Goal: Information Seeking & Learning: Learn about a topic

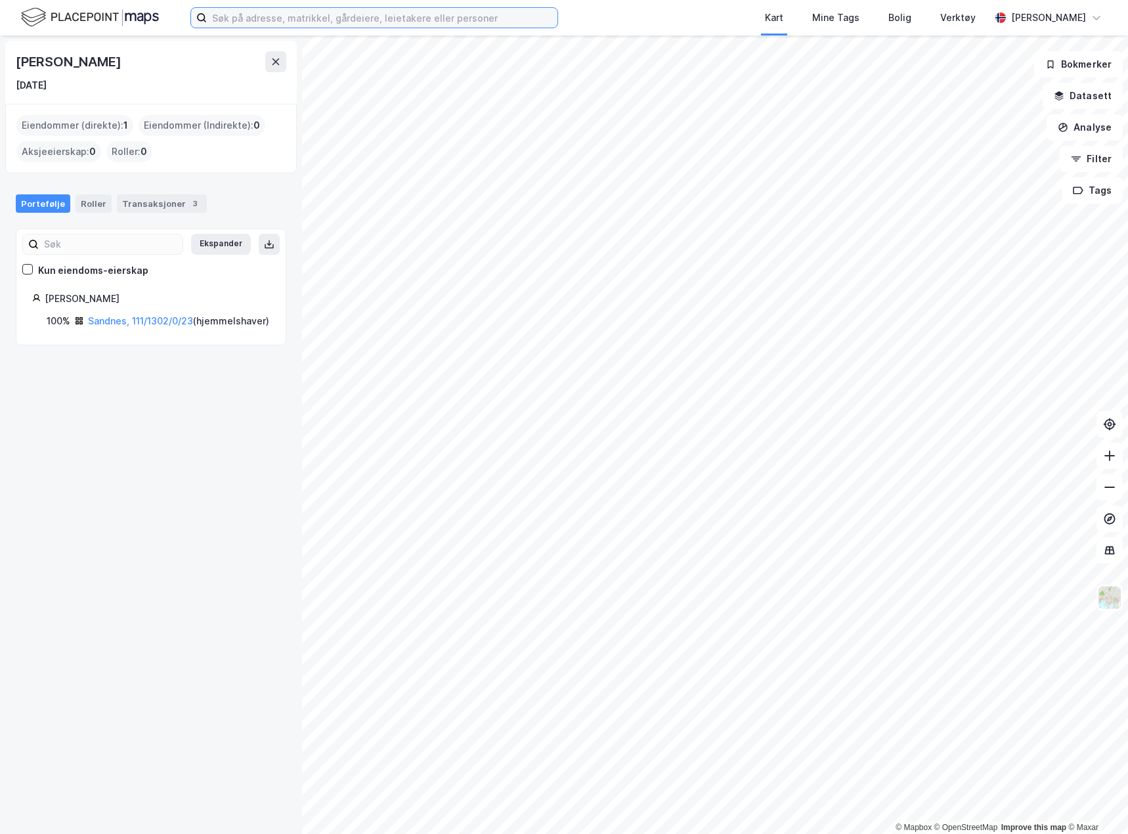
click at [352, 14] on input at bounding box center [382, 18] width 351 height 20
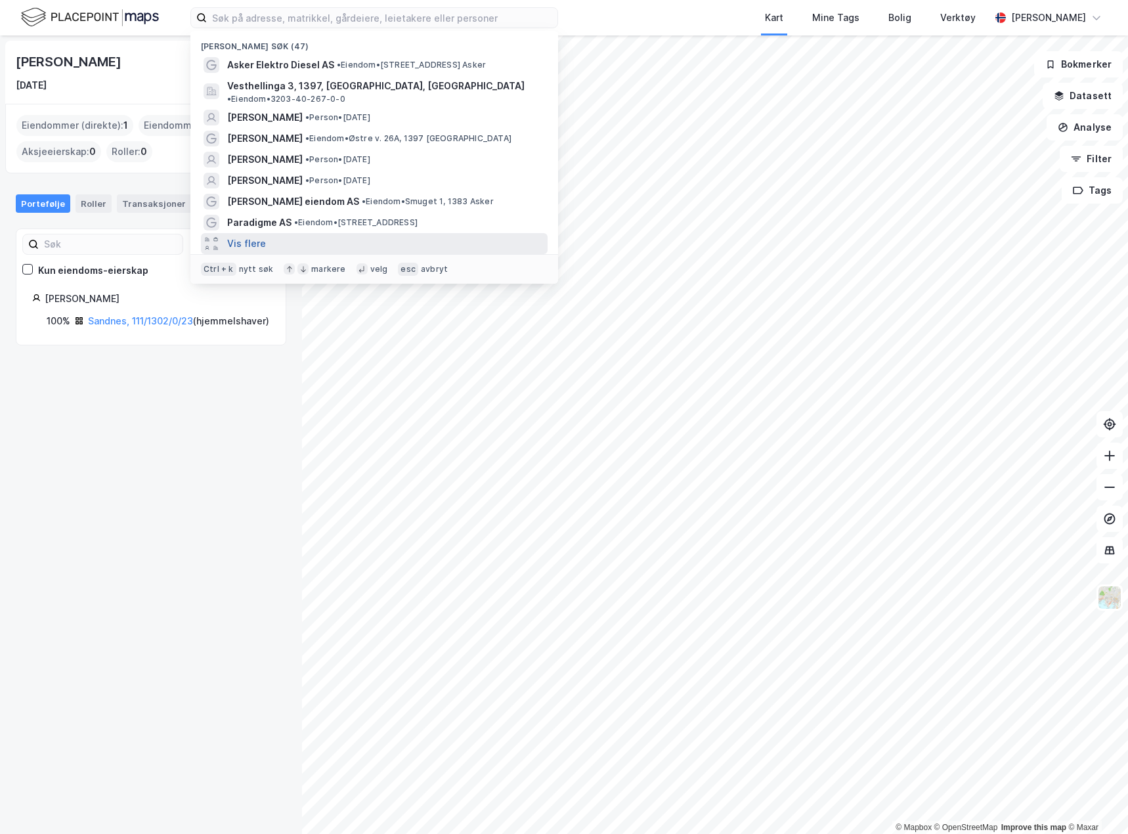
click at [250, 236] on button "Vis flere" at bounding box center [246, 244] width 39 height 16
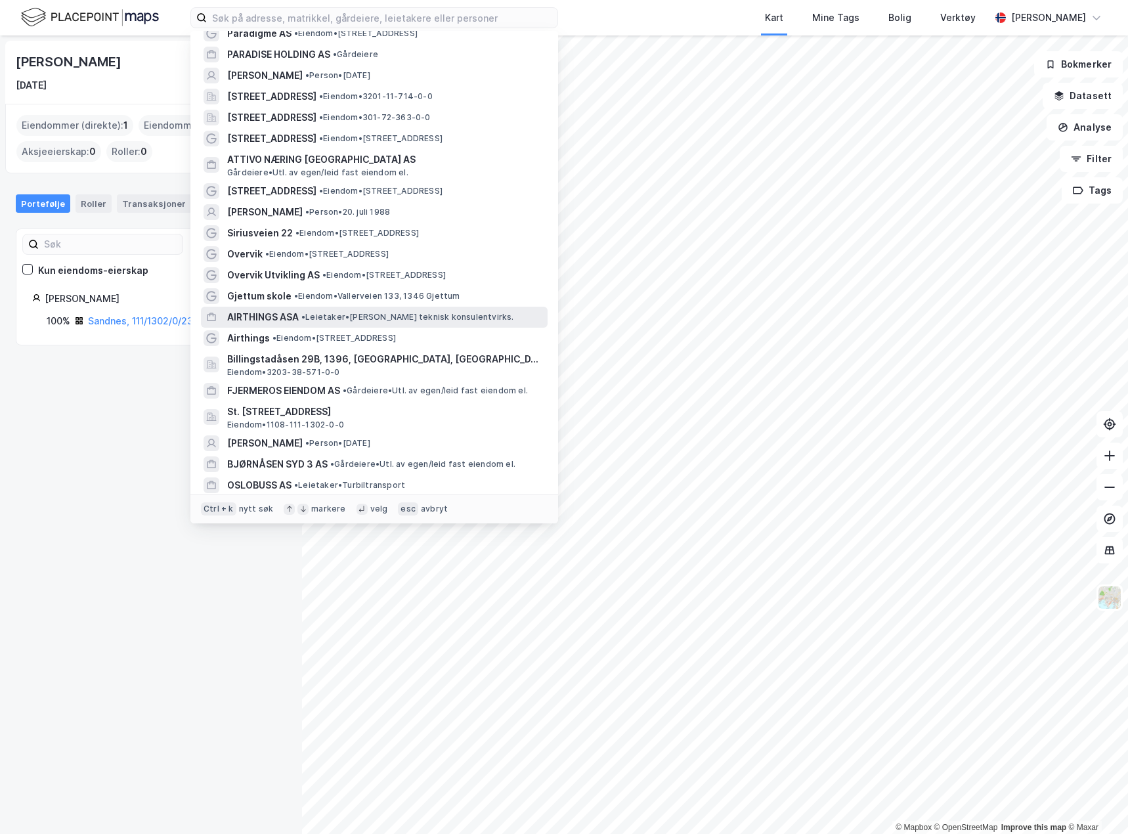
scroll to position [197, 0]
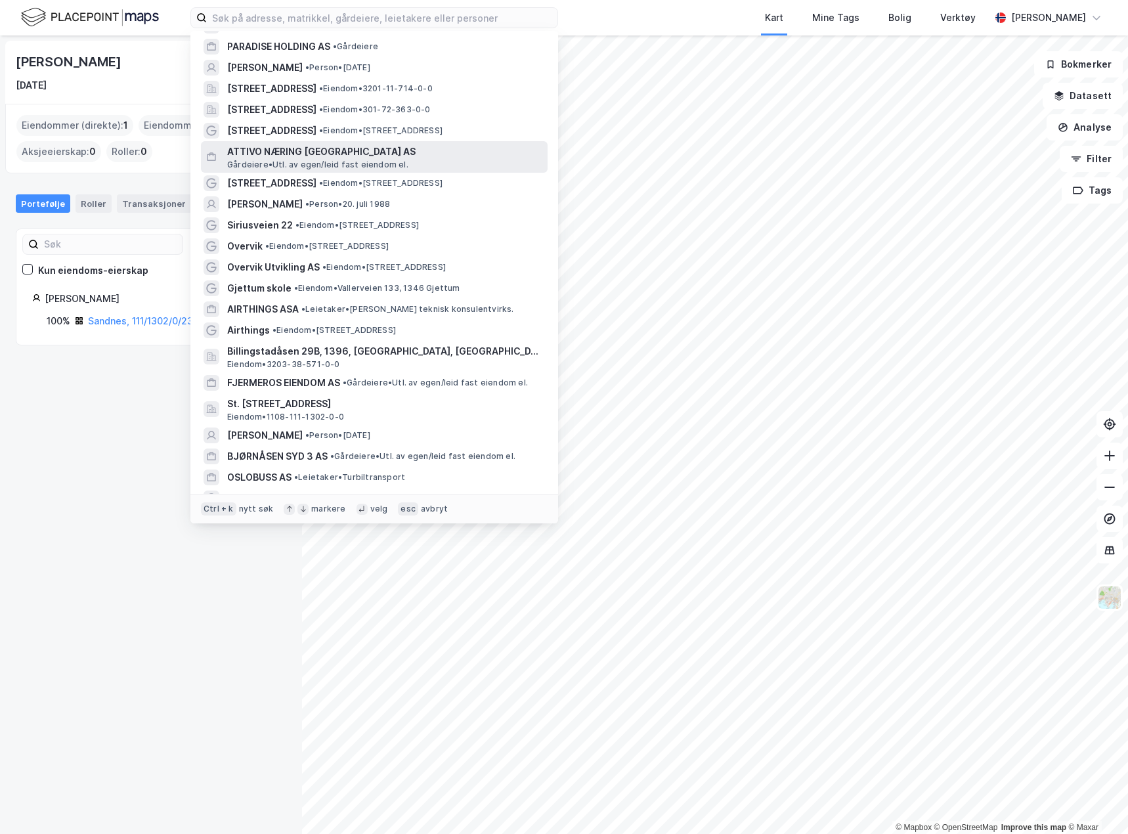
click at [318, 144] on span "ATTIVO NÆRING [GEOGRAPHIC_DATA] AS" at bounding box center [384, 152] width 315 height 16
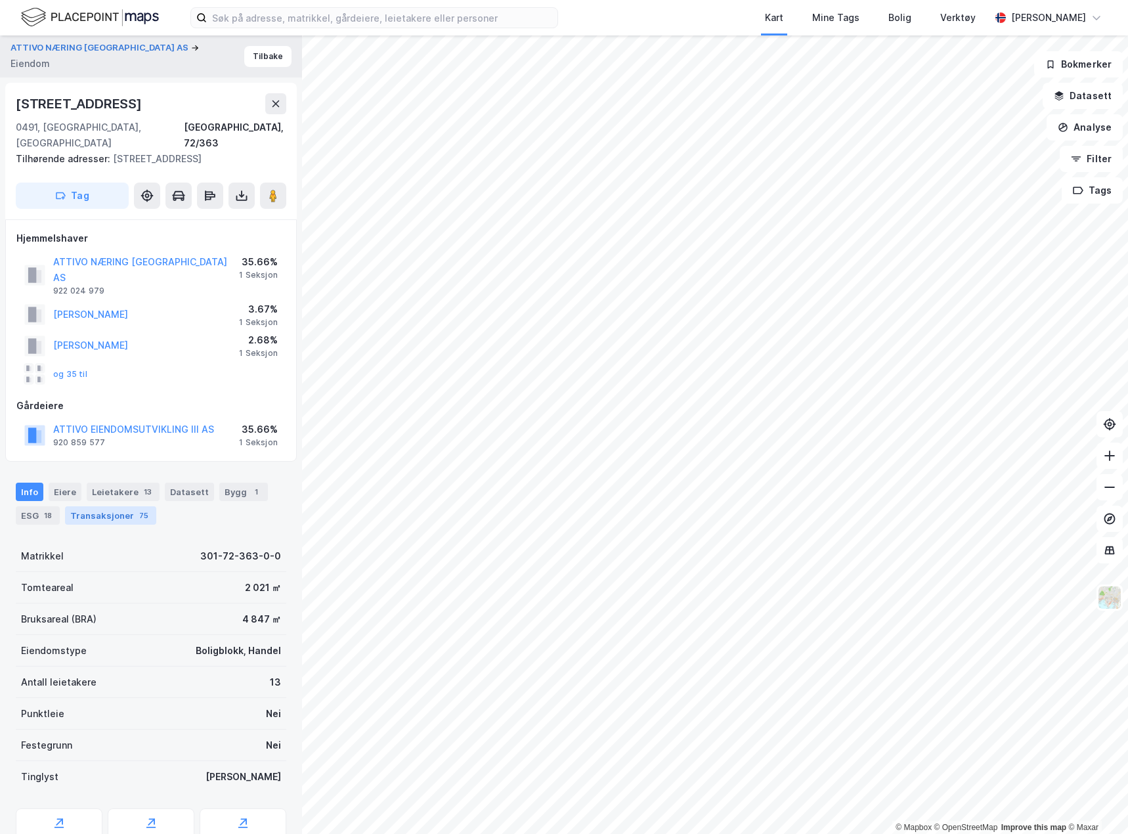
click at [99, 506] on div "Transaksjoner 75" at bounding box center [110, 515] width 91 height 18
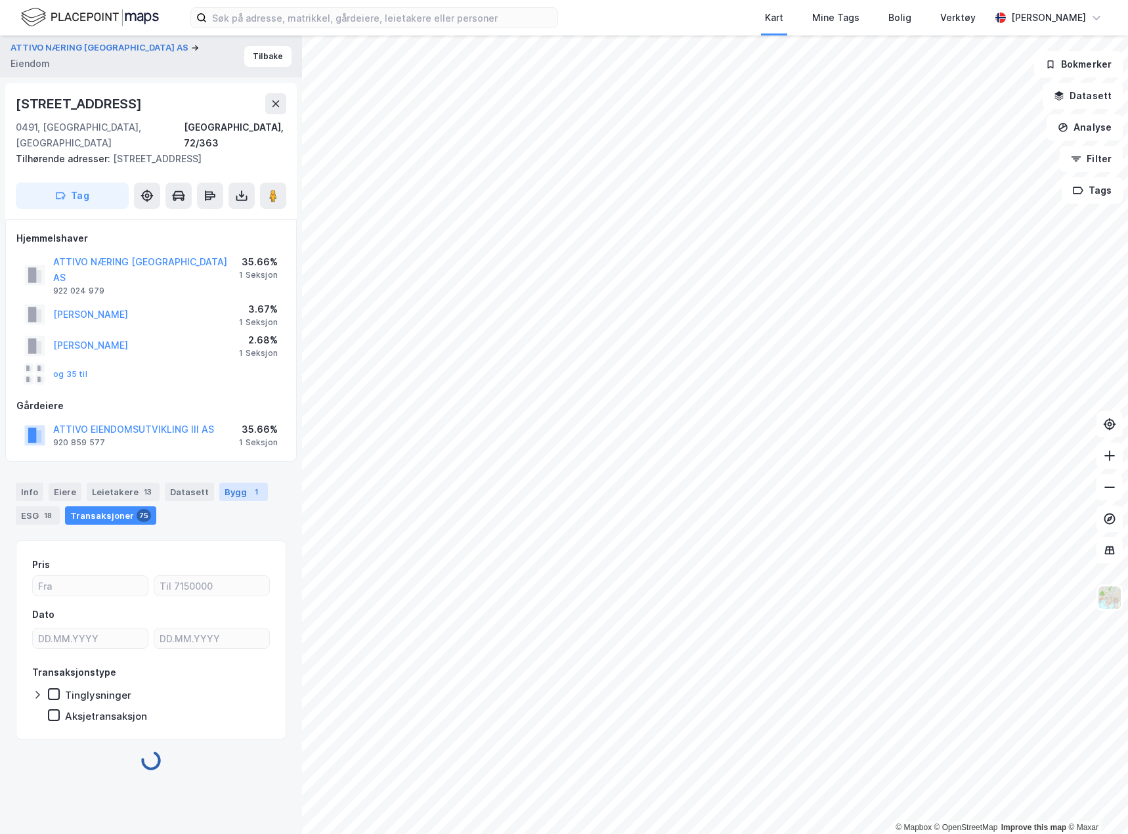
click at [250, 485] on div "1" at bounding box center [256, 491] width 13 height 13
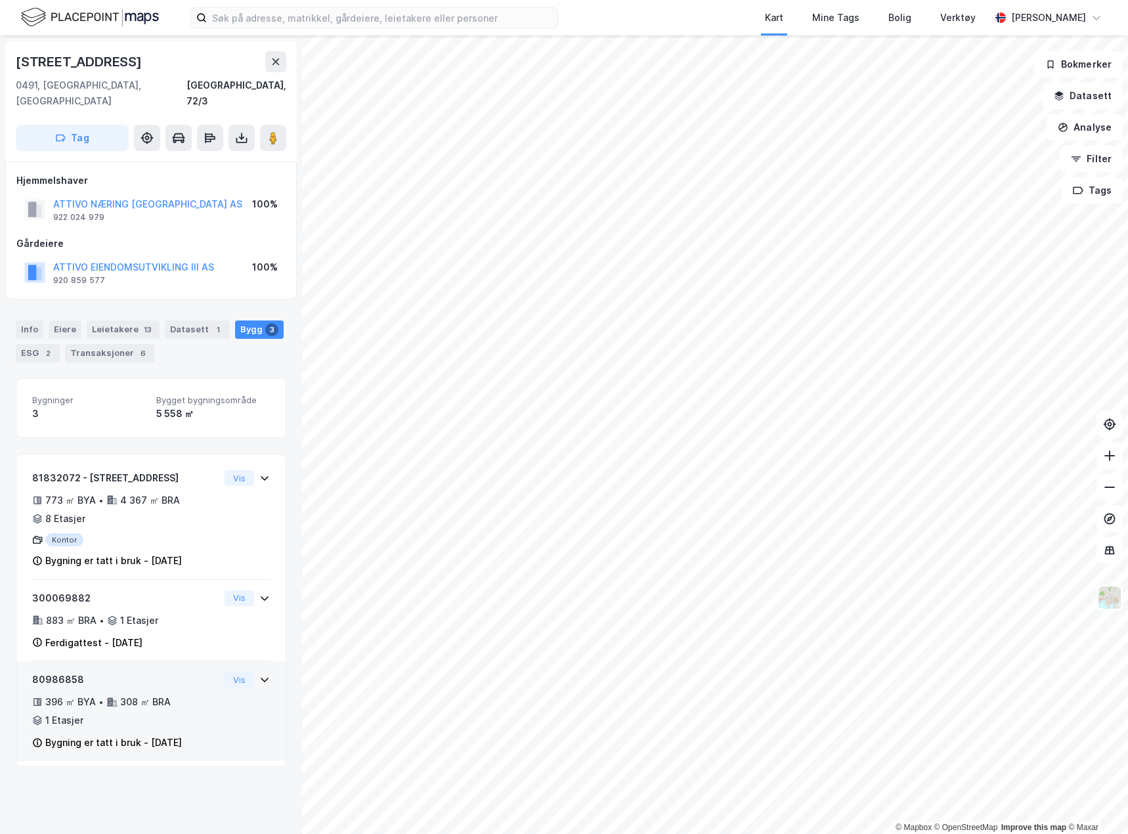
click at [227, 715] on div "80986858 396 ㎡ BYA • 308 ㎡ BRA • 1 Etasjer Bygning er tatt i bruk - [DATE] Vis" at bounding box center [151, 716] width 238 height 89
